Goal: Entertainment & Leisure: Consume media (video, audio)

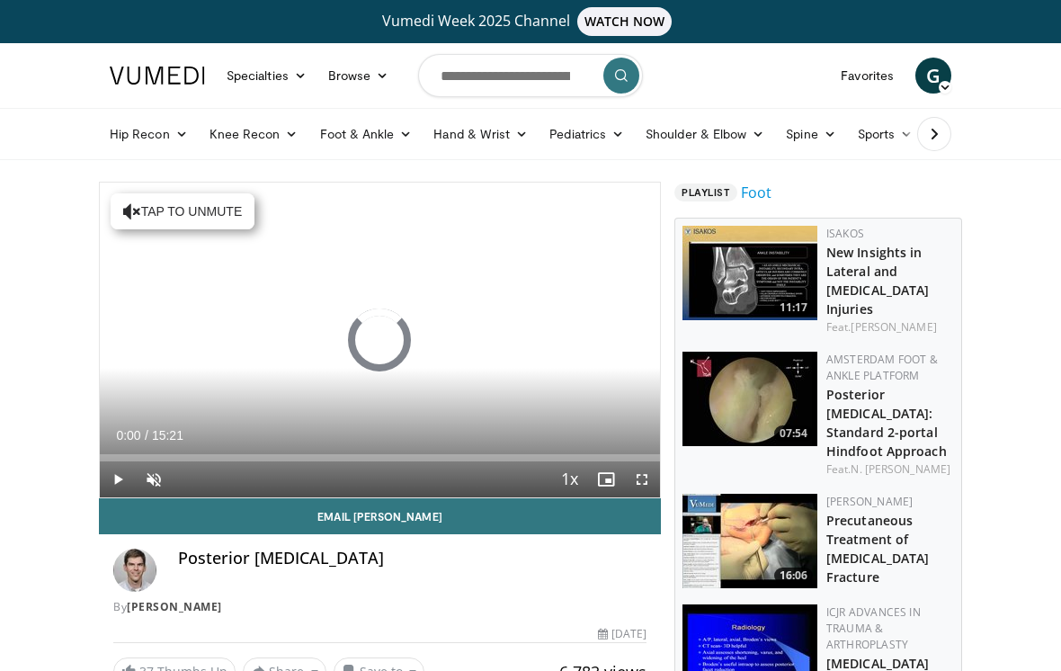
click at [642, 476] on span "Video Player" at bounding box center [642, 479] width 36 height 36
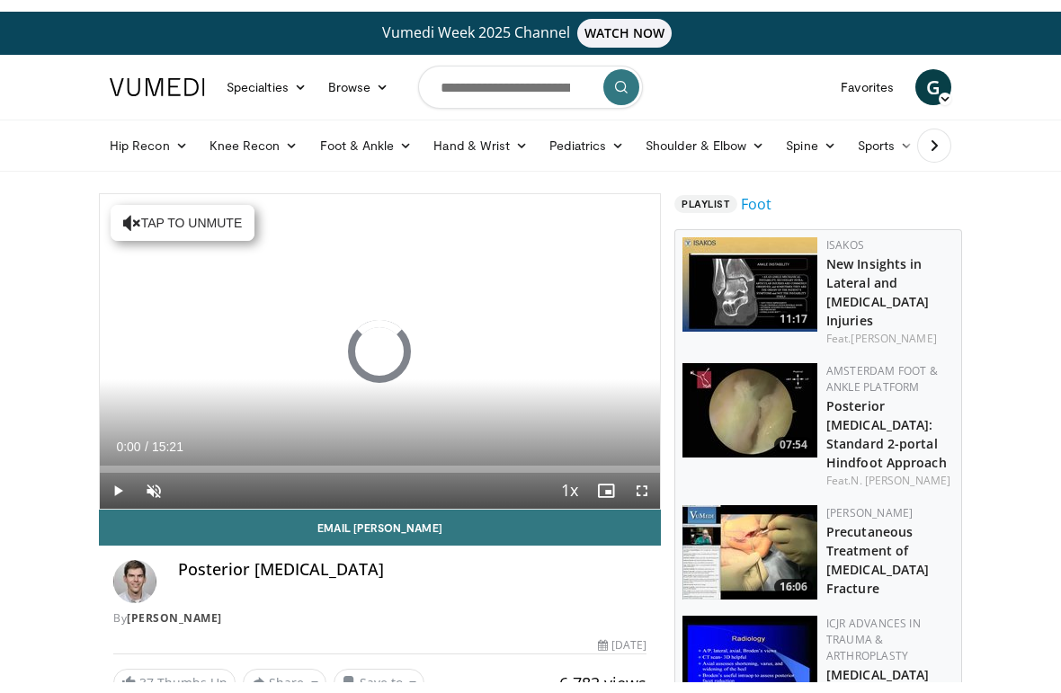
scroll to position [22, 0]
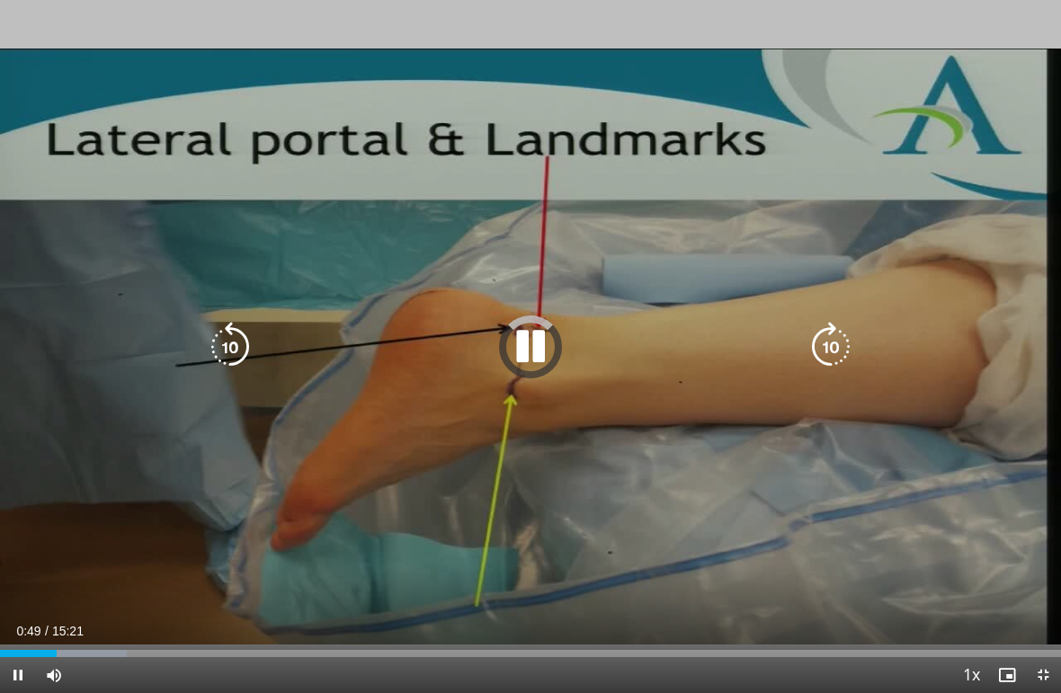
click at [43, 651] on div "Progress Bar" at bounding box center [28, 653] width 57 height 7
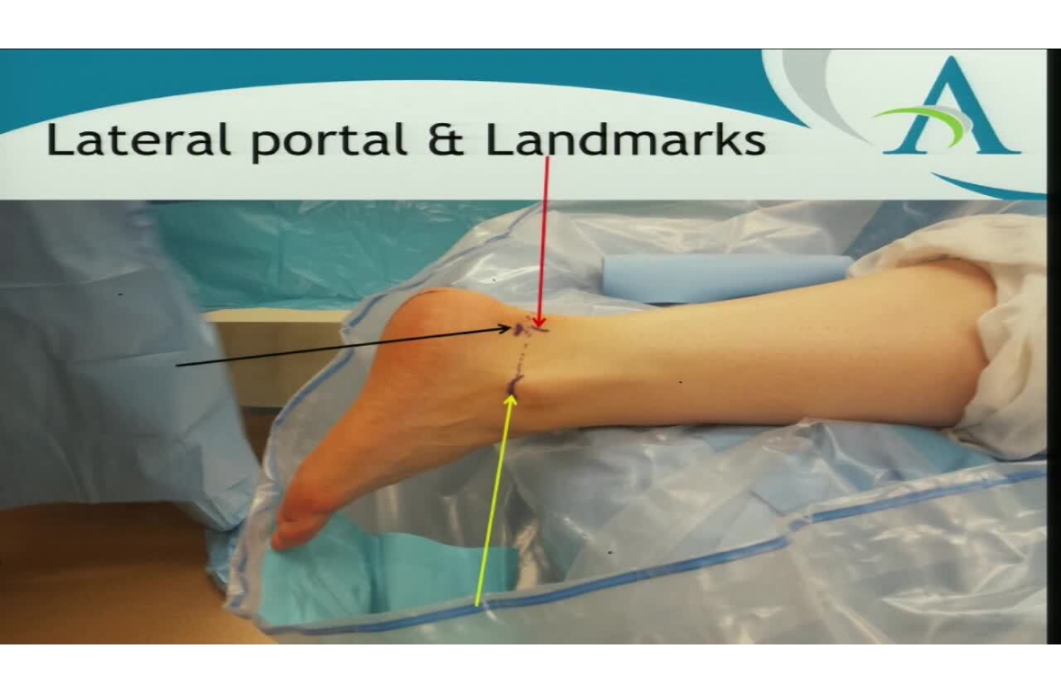
click at [855, 350] on icon "Video Player" at bounding box center [831, 347] width 50 height 50
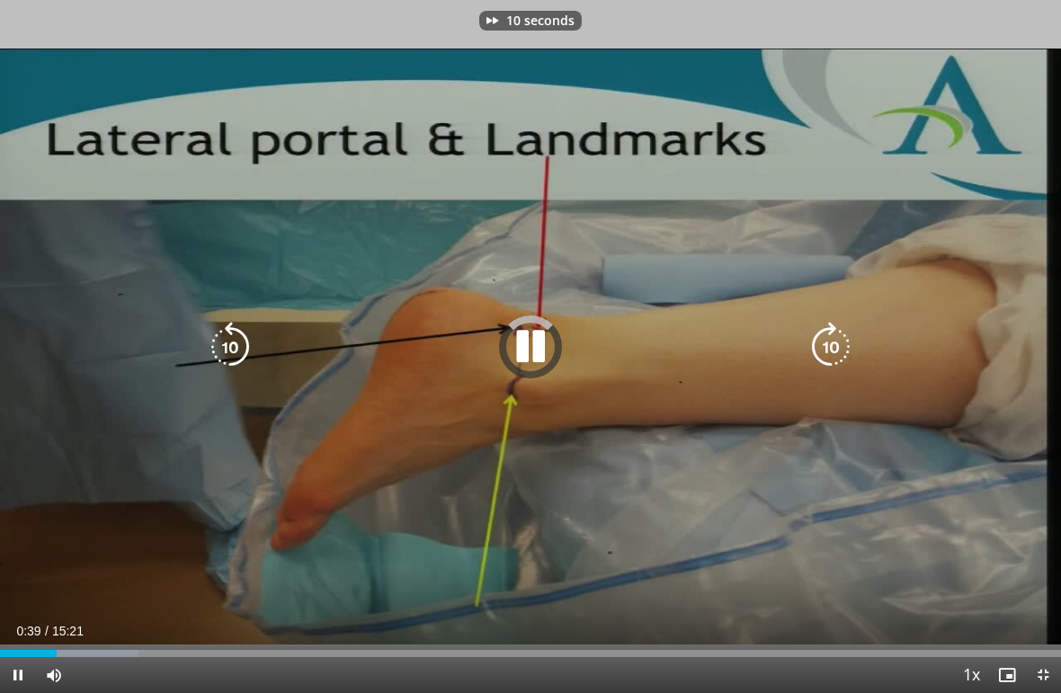
click at [846, 348] on icon "Video Player" at bounding box center [831, 347] width 50 height 50
click at [884, 372] on div "20 seconds Tap to unmute" at bounding box center [530, 346] width 1061 height 693
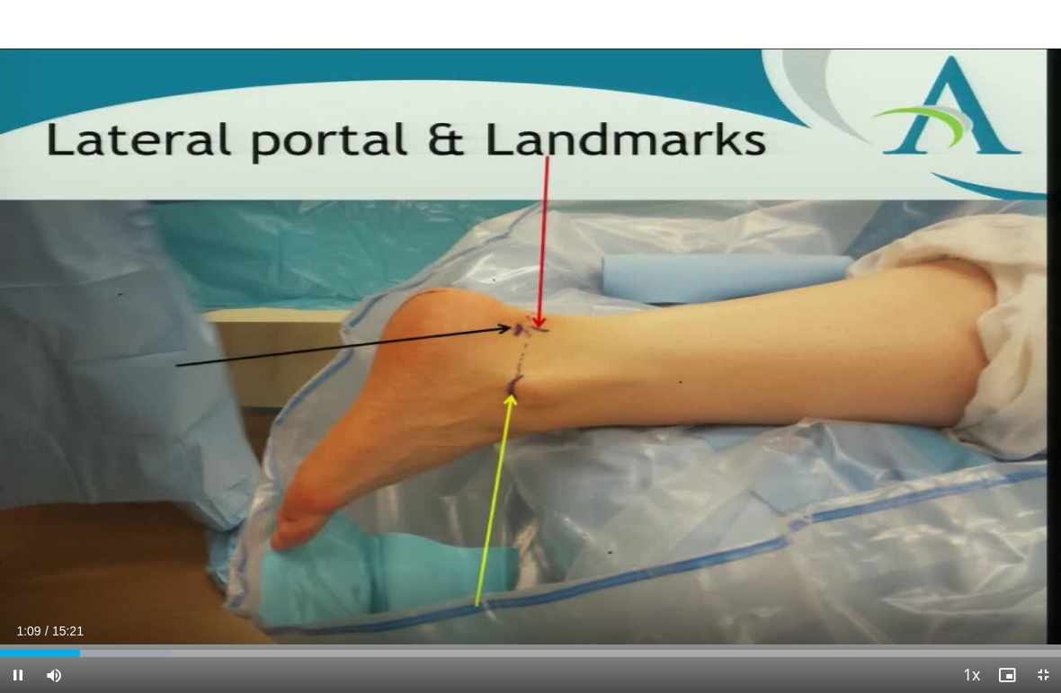
click at [853, 348] on icon "Video Player" at bounding box center [831, 347] width 50 height 50
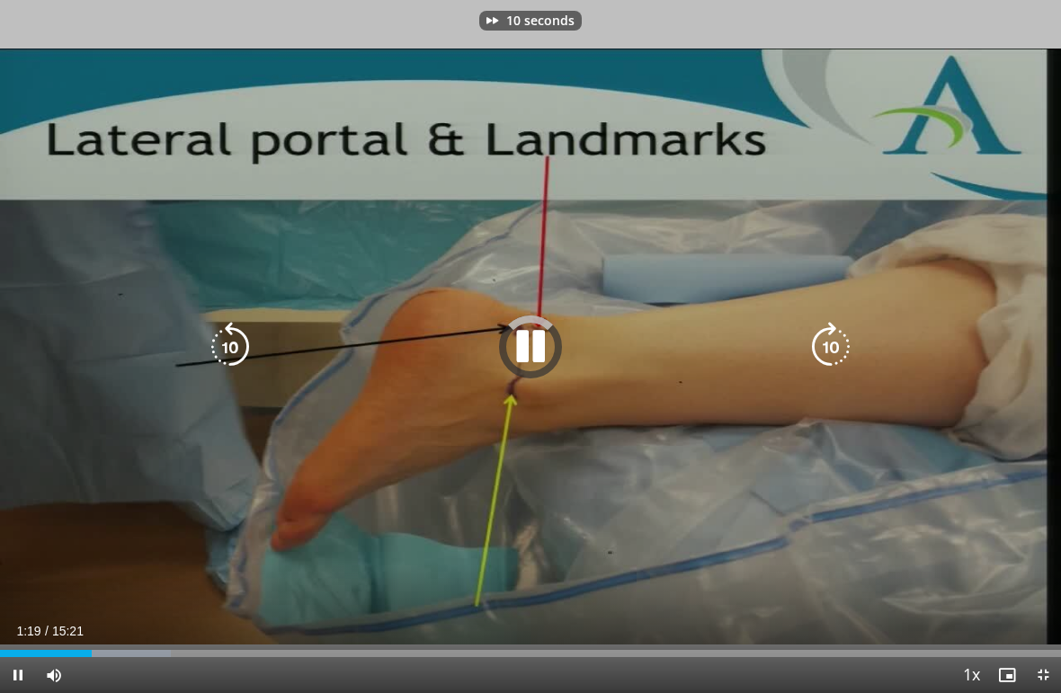
click at [860, 353] on div "10 seconds Tap to unmute" at bounding box center [530, 346] width 1061 height 693
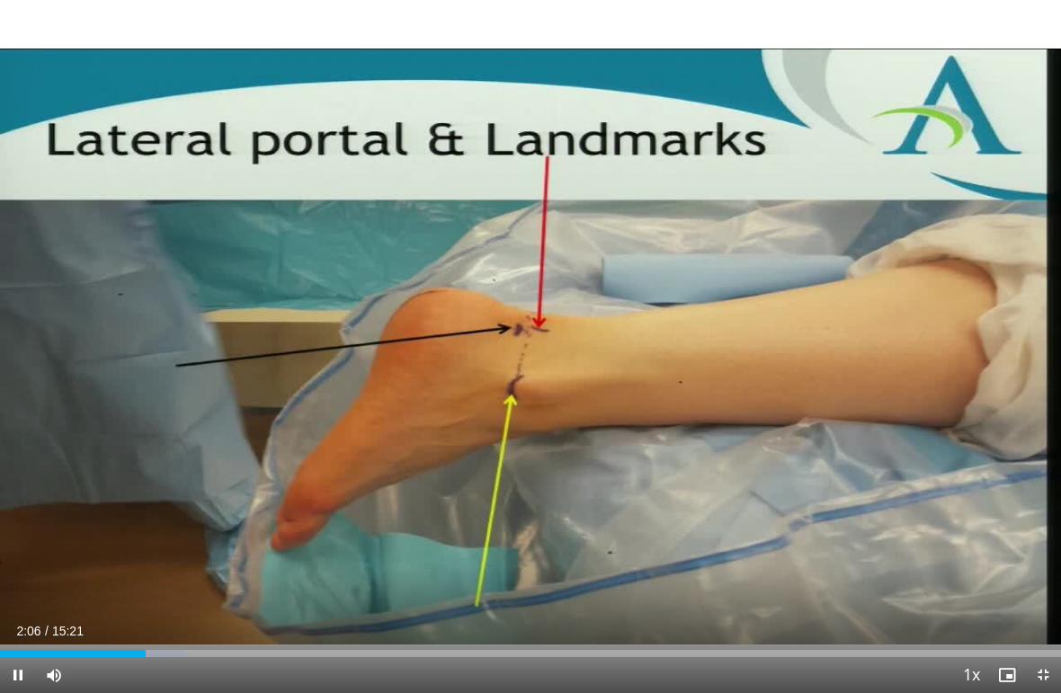
click at [907, 418] on div "10 seconds Tap to unmute" at bounding box center [530, 346] width 1061 height 693
click at [870, 373] on div "10 seconds Tap to unmute" at bounding box center [530, 346] width 1061 height 693
click at [850, 361] on icon "Video Player" at bounding box center [831, 347] width 50 height 50
click at [855, 369] on icon "Video Player" at bounding box center [831, 347] width 50 height 50
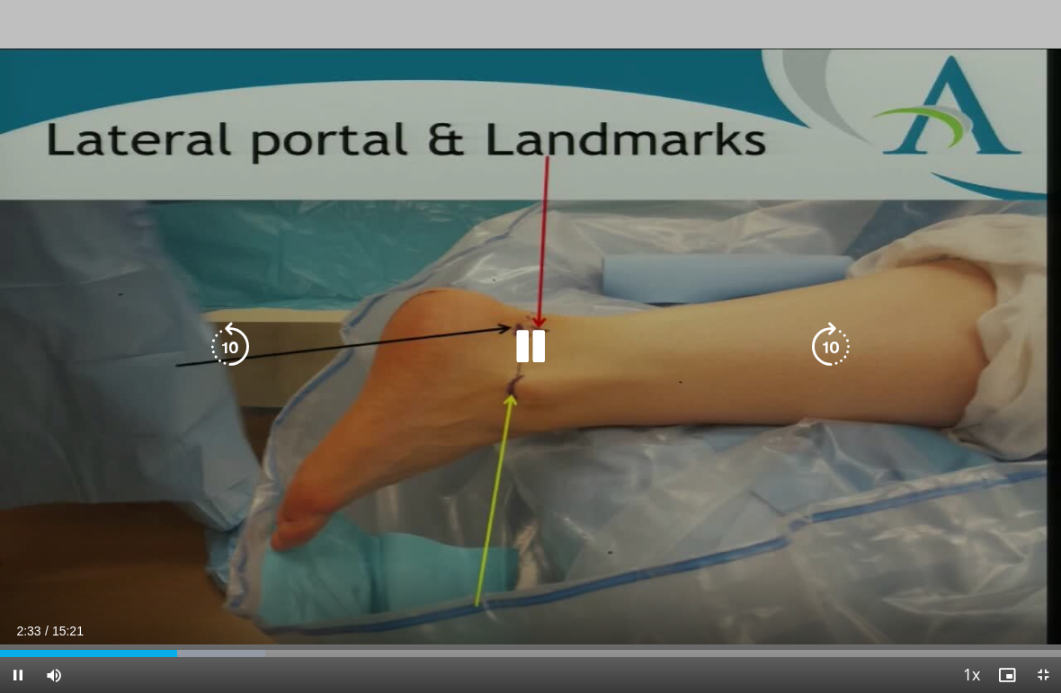
click at [841, 350] on icon "Video Player" at bounding box center [831, 347] width 50 height 50
click at [848, 352] on icon "Video Player" at bounding box center [831, 347] width 50 height 50
click at [853, 355] on icon "Video Player" at bounding box center [831, 347] width 50 height 50
click at [929, 376] on div "30 seconds Tap to unmute" at bounding box center [530, 346] width 1061 height 693
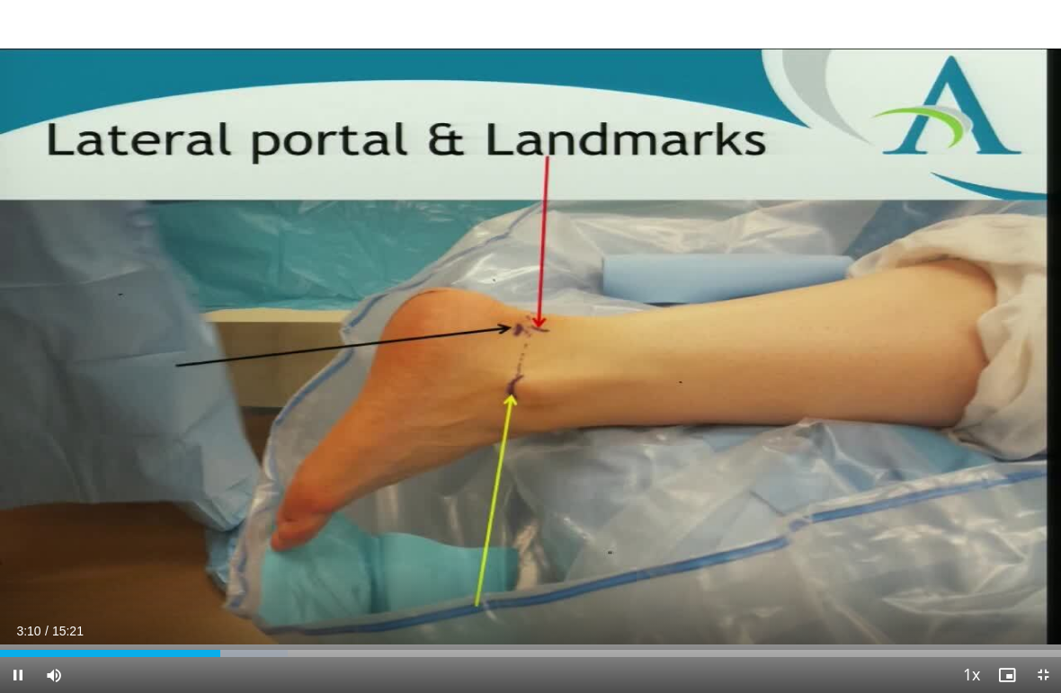
click at [877, 372] on div "30 seconds Tap to unmute" at bounding box center [530, 346] width 1061 height 693
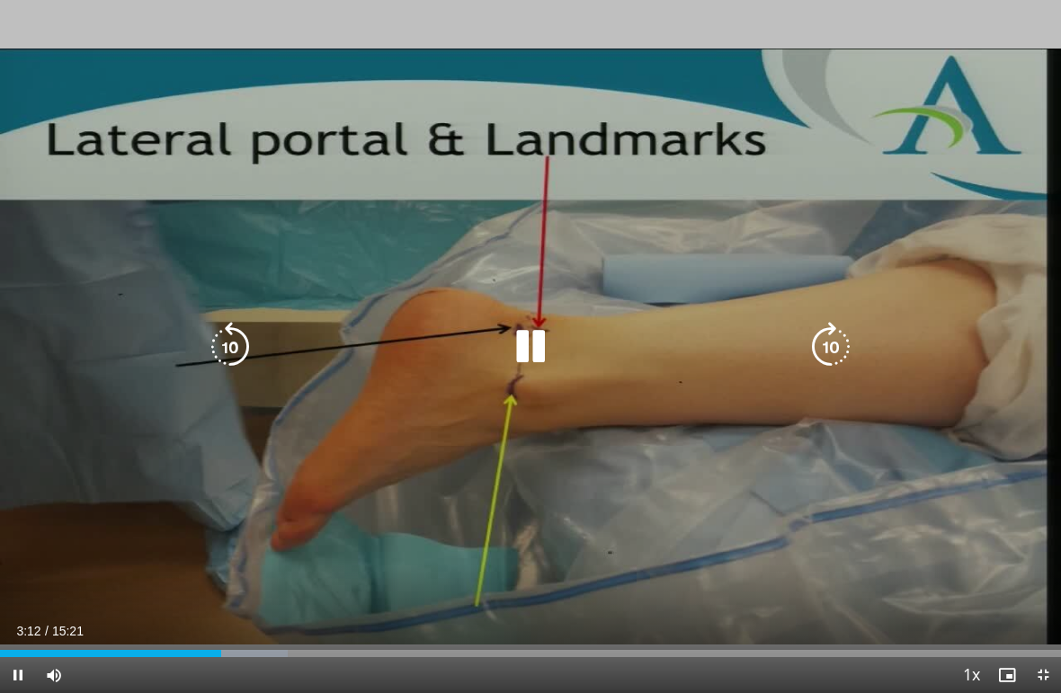
click at [836, 350] on icon "Video Player" at bounding box center [831, 347] width 50 height 50
click at [837, 349] on icon "Video Player" at bounding box center [831, 347] width 50 height 50
click at [851, 343] on icon "Video Player" at bounding box center [831, 347] width 50 height 50
click at [853, 343] on icon "Video Player" at bounding box center [831, 347] width 50 height 50
click at [817, 407] on div "40 seconds Tap to unmute" at bounding box center [530, 346] width 1061 height 693
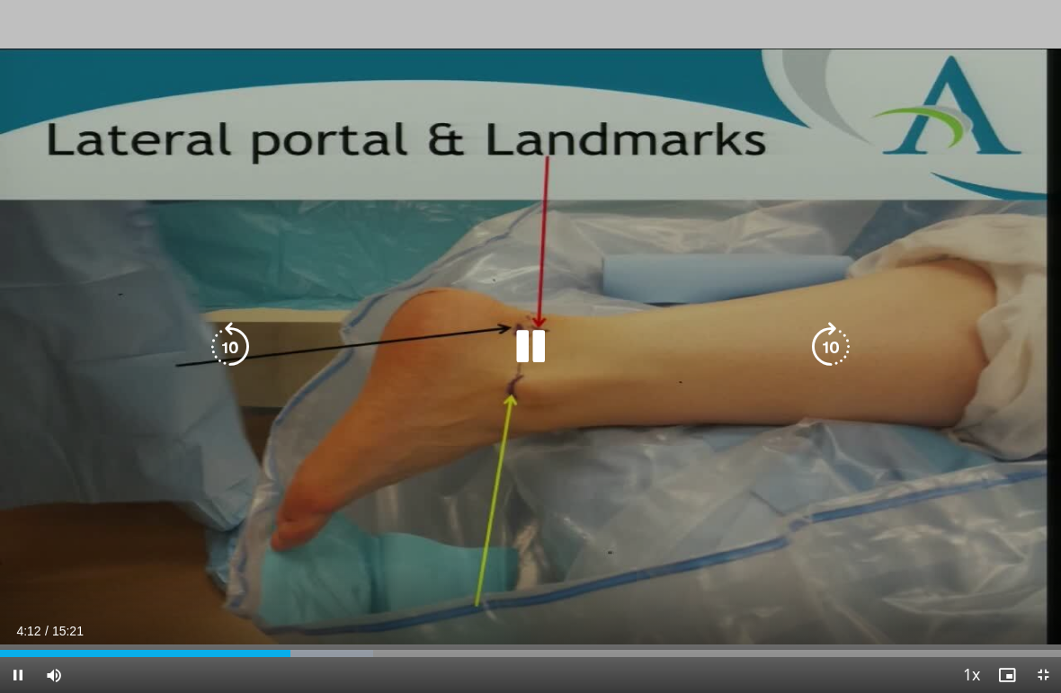
click at [827, 350] on icon "Video Player" at bounding box center [831, 347] width 50 height 50
click at [824, 346] on icon "Video Player" at bounding box center [831, 347] width 50 height 50
click at [843, 343] on icon "Video Player" at bounding box center [831, 347] width 50 height 50
click at [834, 350] on icon "Video Player" at bounding box center [831, 347] width 50 height 50
click at [829, 341] on icon "Video Player" at bounding box center [831, 347] width 50 height 50
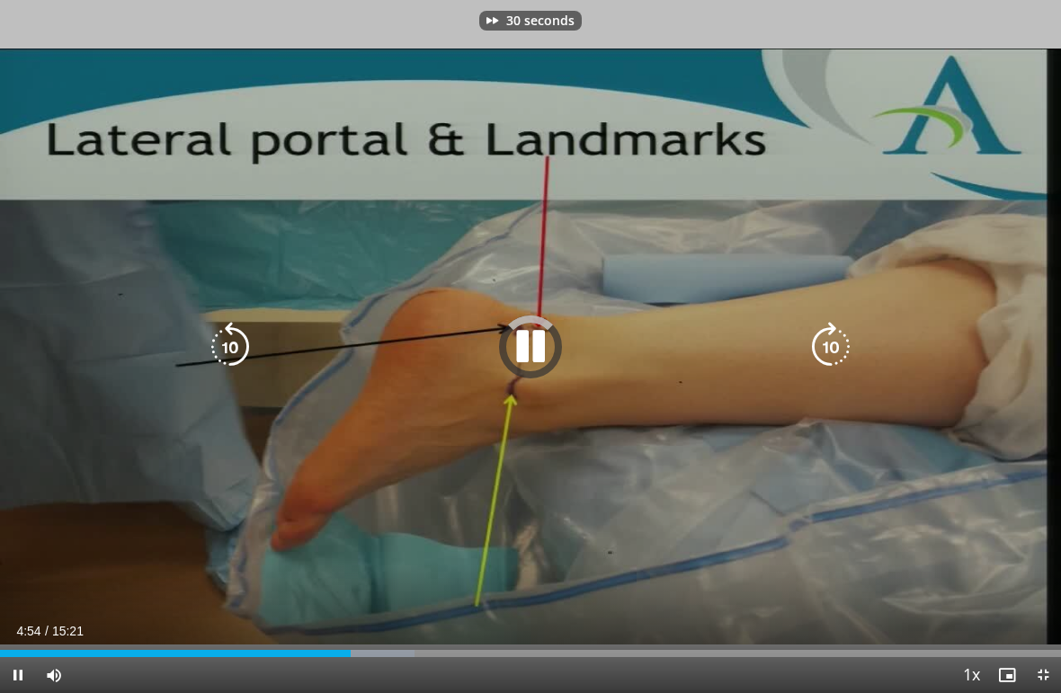
click at [830, 347] on icon "Video Player" at bounding box center [831, 347] width 50 height 50
click at [837, 344] on icon "Video Player" at bounding box center [831, 347] width 50 height 50
click at [833, 348] on icon "Video Player" at bounding box center [831, 347] width 50 height 50
click at [832, 343] on icon "Video Player" at bounding box center [831, 347] width 50 height 50
click at [841, 349] on icon "Video Player" at bounding box center [831, 347] width 50 height 50
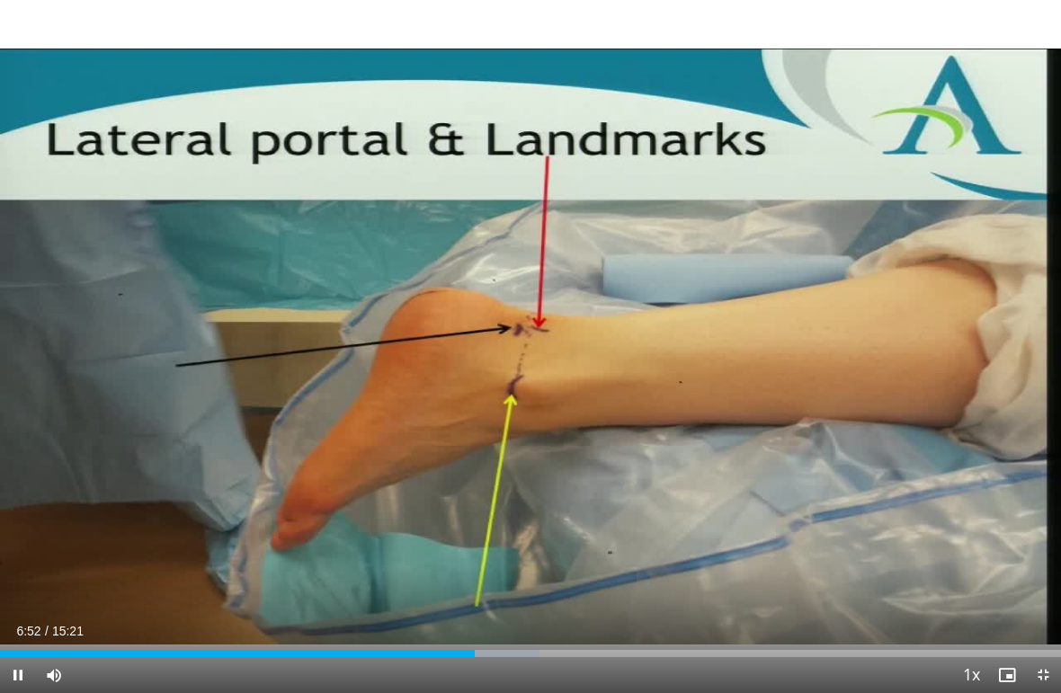
click at [877, 352] on div "20 seconds Tap to unmute" at bounding box center [530, 346] width 1061 height 693
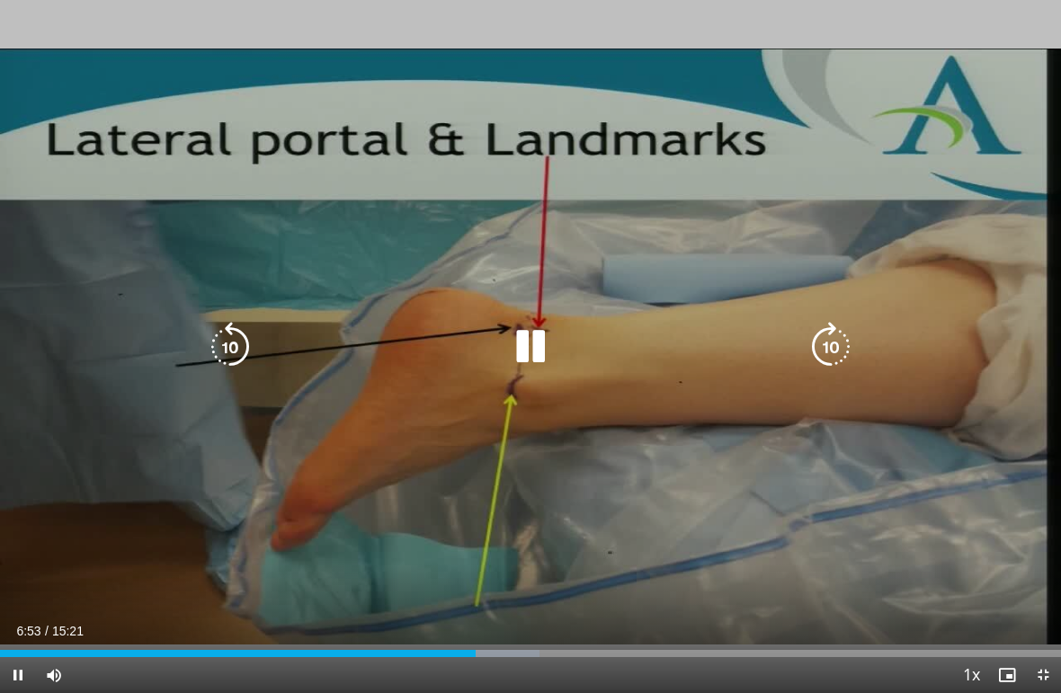
click at [826, 345] on icon "Video Player" at bounding box center [831, 347] width 50 height 50
click at [828, 345] on icon "Video Player" at bounding box center [831, 347] width 50 height 50
click at [837, 346] on icon "Video Player" at bounding box center [831, 347] width 50 height 50
click at [236, 345] on icon "Video Player" at bounding box center [230, 347] width 50 height 50
click at [229, 348] on icon "Video Player" at bounding box center [230, 347] width 50 height 50
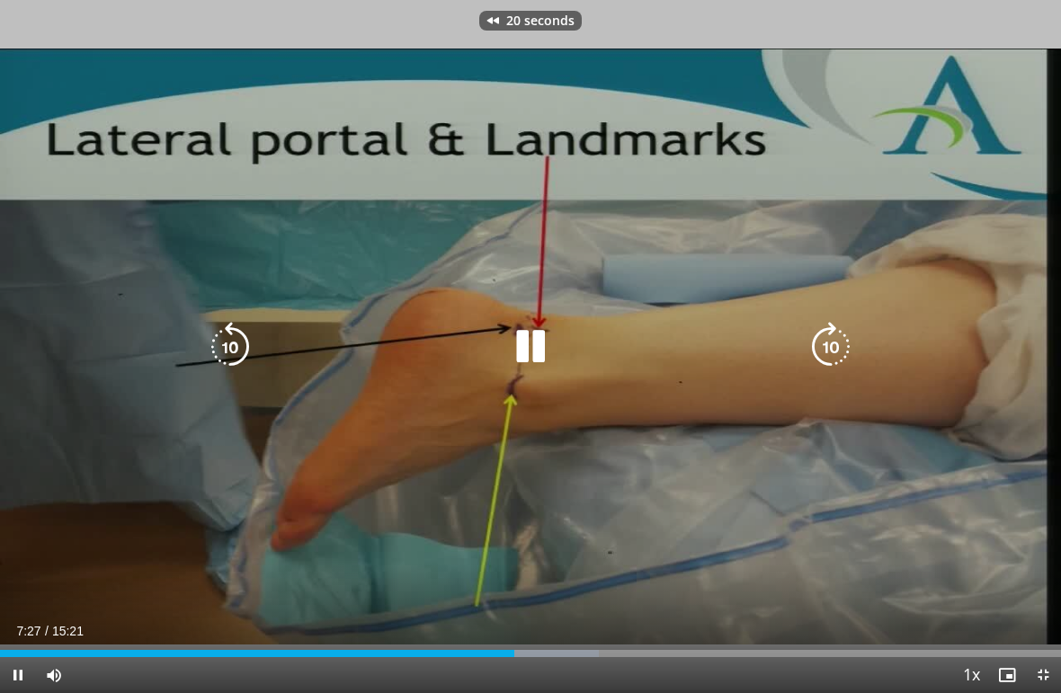
click at [233, 343] on icon "Video Player" at bounding box center [230, 347] width 50 height 50
click at [226, 347] on icon "Video Player" at bounding box center [230, 347] width 50 height 50
click at [219, 348] on icon "Video Player" at bounding box center [230, 347] width 50 height 50
click at [226, 345] on icon "Video Player" at bounding box center [230, 347] width 50 height 50
click at [228, 343] on icon "Video Player" at bounding box center [230, 347] width 50 height 50
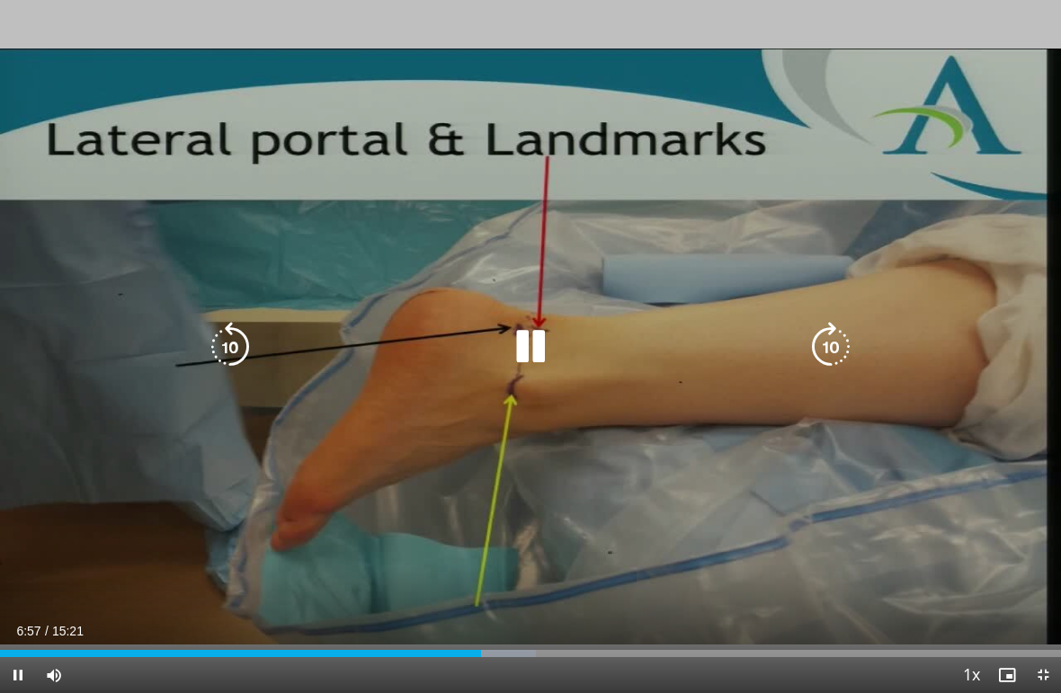
click at [826, 348] on icon "Video Player" at bounding box center [831, 347] width 50 height 50
click at [832, 352] on icon "Video Player" at bounding box center [831, 347] width 50 height 50
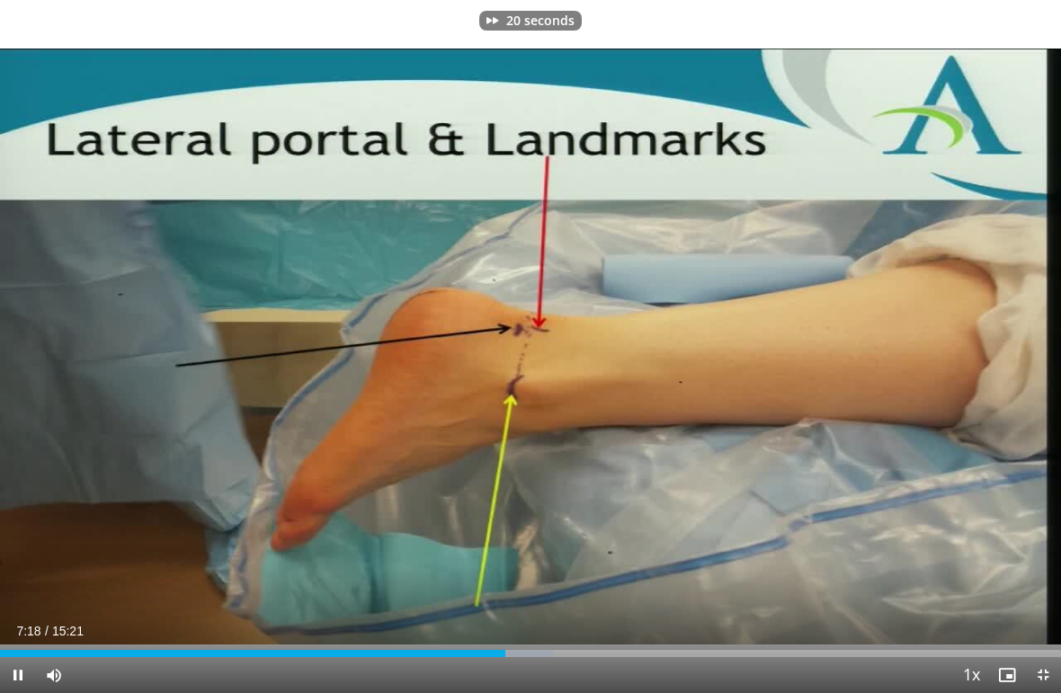
click at [833, 365] on icon "Video Player" at bounding box center [831, 347] width 50 height 50
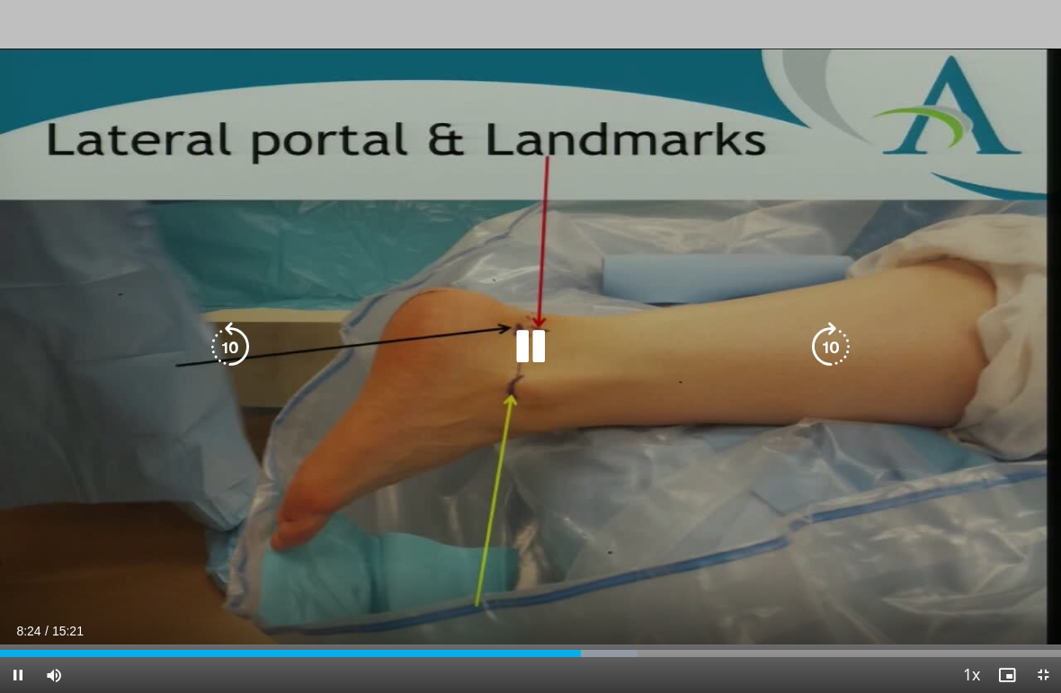
click at [835, 341] on icon "Video Player" at bounding box center [831, 347] width 50 height 50
click at [839, 338] on icon "Video Player" at bounding box center [831, 347] width 50 height 50
click at [824, 358] on icon "Video Player" at bounding box center [831, 347] width 50 height 50
click at [835, 354] on icon "Video Player" at bounding box center [831, 347] width 50 height 50
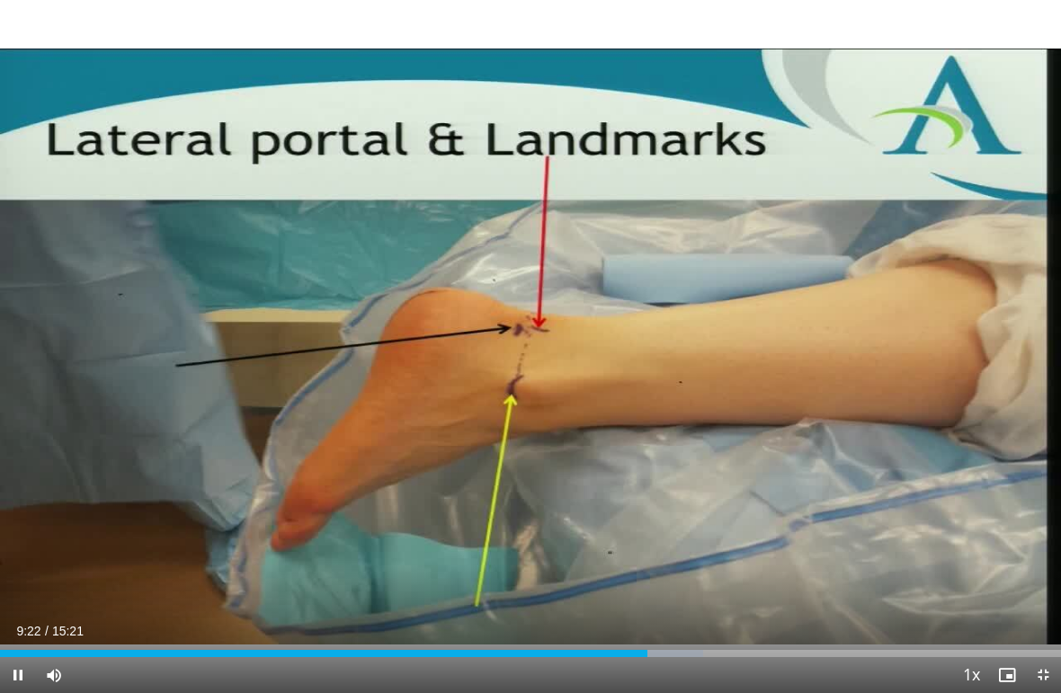
click at [839, 359] on icon "Video Player" at bounding box center [831, 347] width 50 height 50
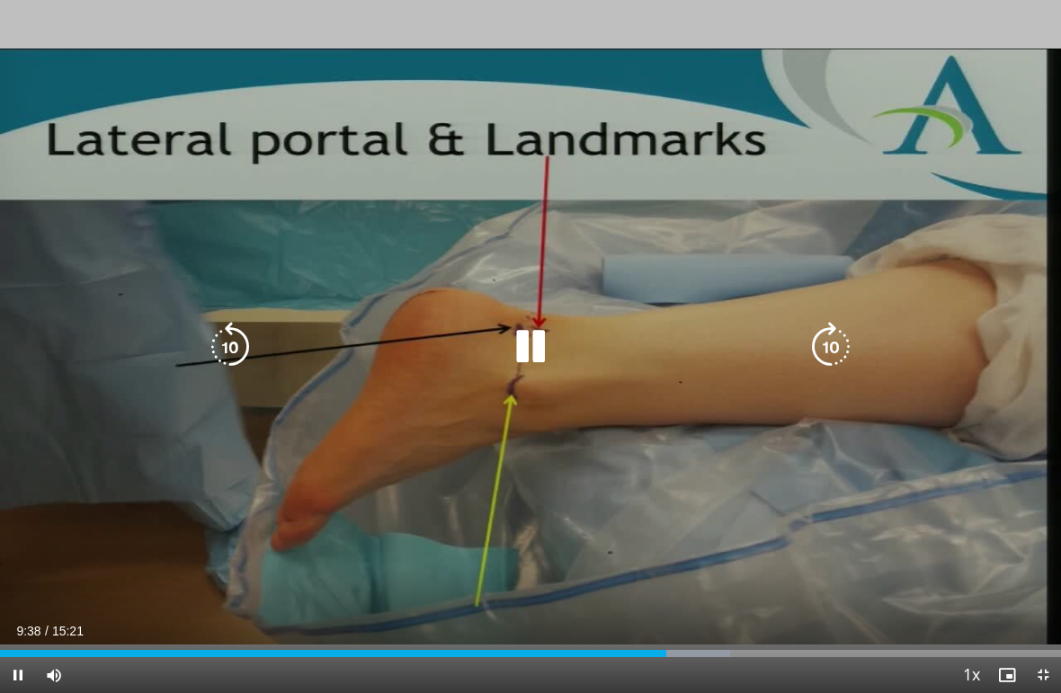
click at [822, 344] on icon "Video Player" at bounding box center [831, 347] width 50 height 50
click at [833, 344] on icon "Video Player" at bounding box center [831, 347] width 50 height 50
click at [835, 342] on icon "Video Player" at bounding box center [831, 347] width 50 height 50
click at [833, 345] on icon "Video Player" at bounding box center [831, 347] width 50 height 50
click at [822, 352] on icon "Video Player" at bounding box center [831, 347] width 50 height 50
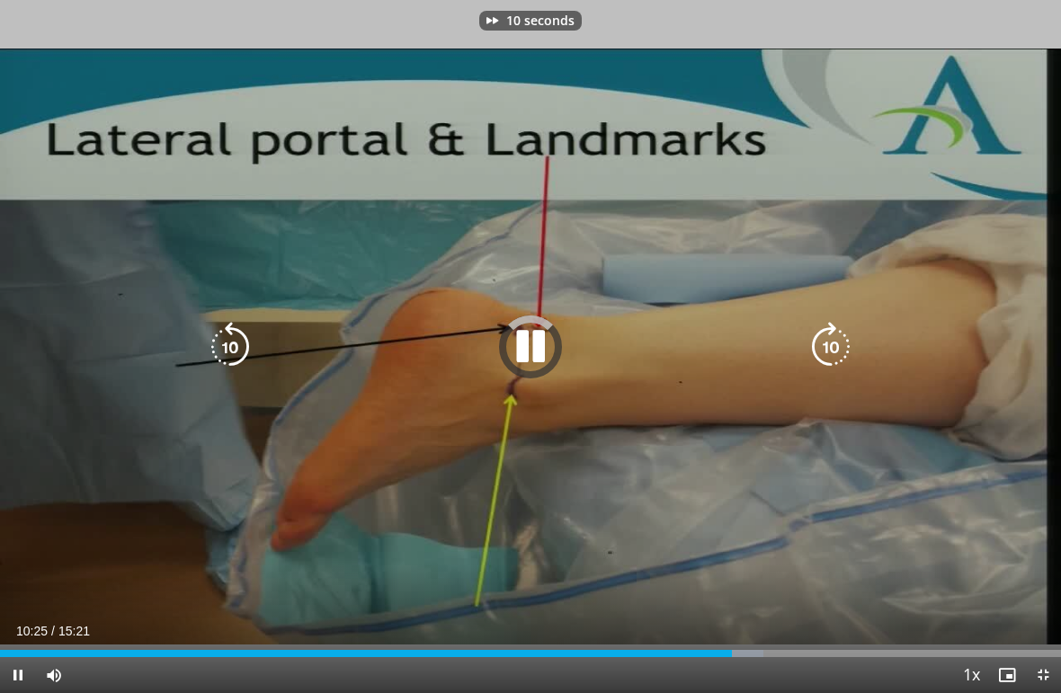
click at [829, 349] on icon "Video Player" at bounding box center [831, 347] width 50 height 50
click at [521, 341] on icon "Video Player" at bounding box center [530, 347] width 50 height 50
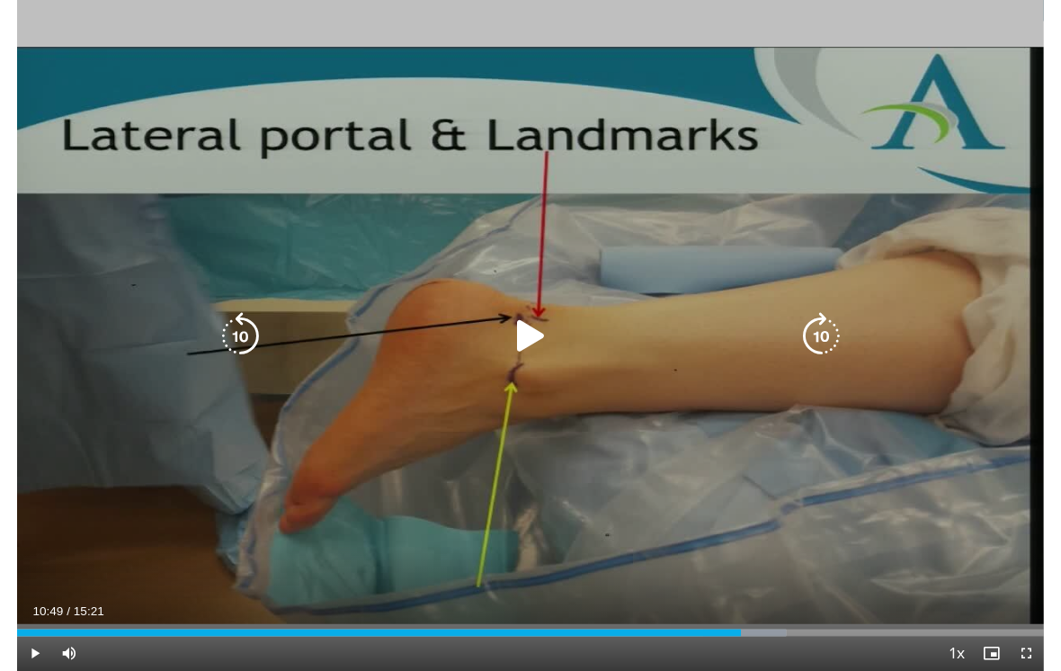
scroll to position [0, 0]
